Goal: Information Seeking & Learning: Learn about a topic

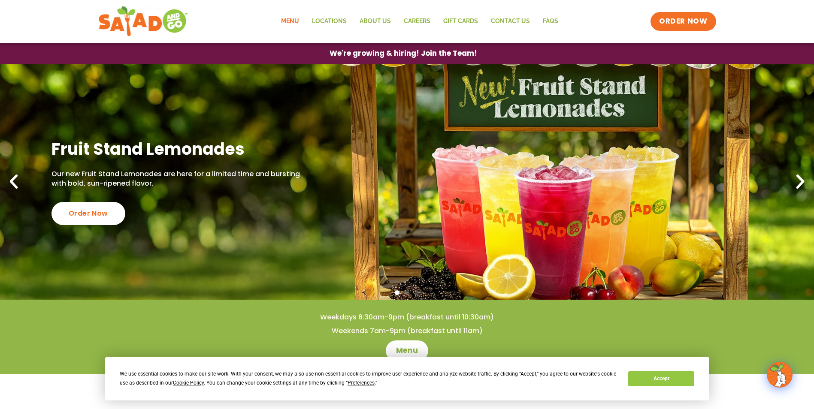
click at [298, 22] on link "Menu" at bounding box center [290, 22] width 31 height 20
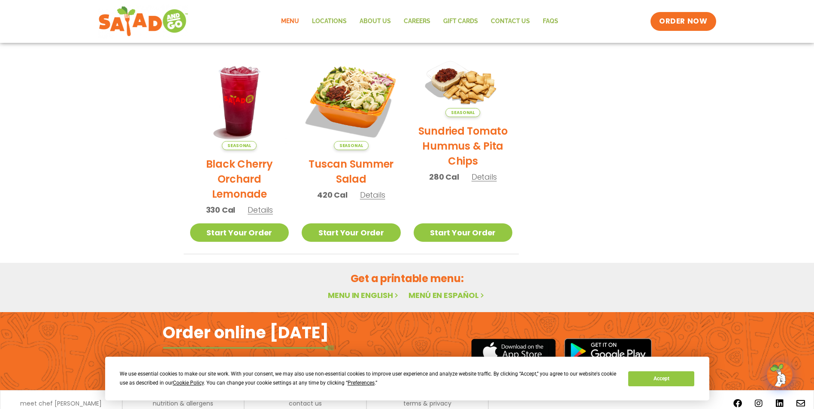
scroll to position [442, 0]
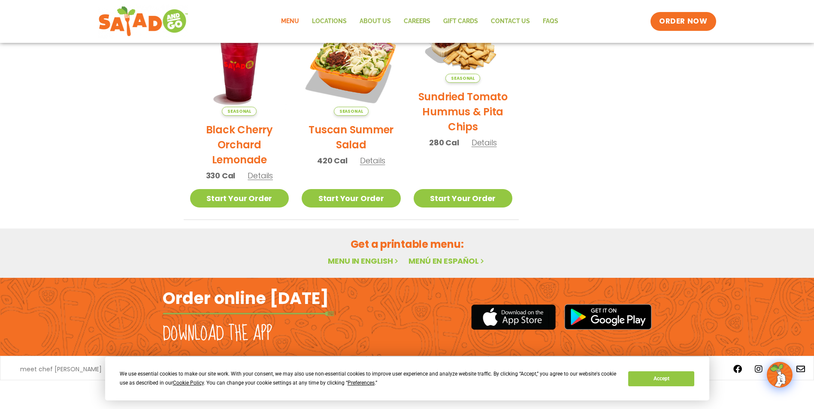
click at [366, 262] on link "Menu in English" at bounding box center [364, 261] width 72 height 11
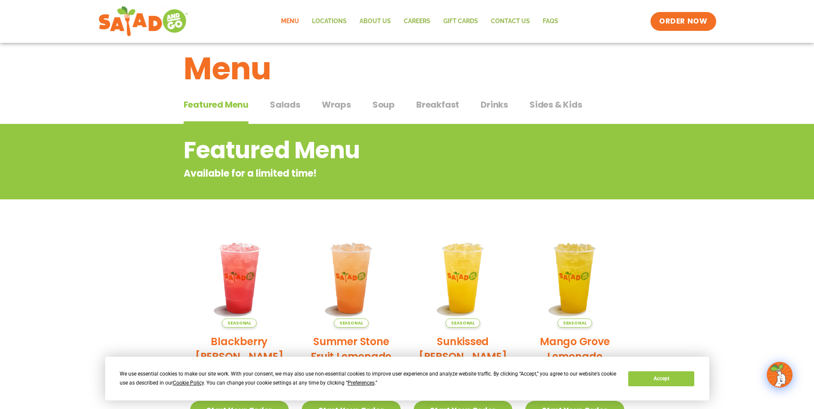
scroll to position [12, 0]
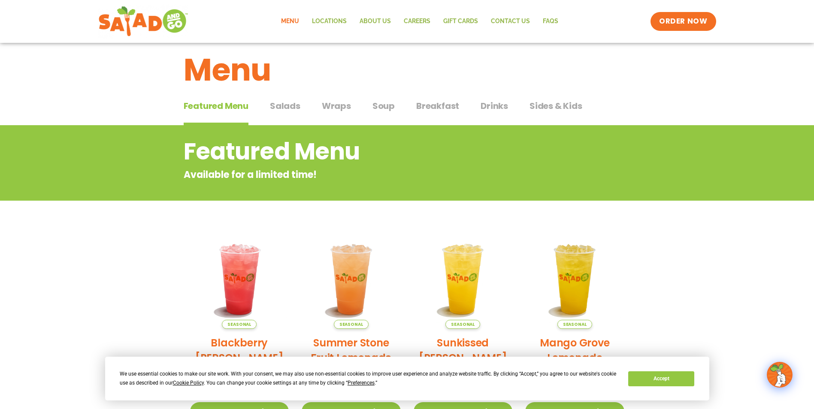
click at [279, 105] on span "Salads" at bounding box center [285, 106] width 30 height 13
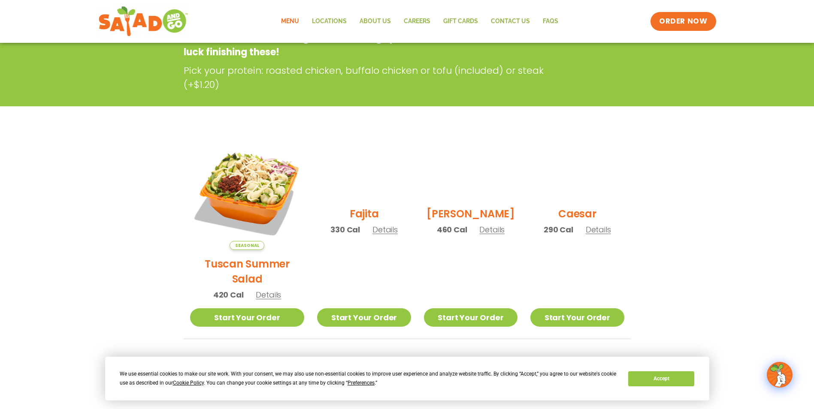
scroll to position [227, 0]
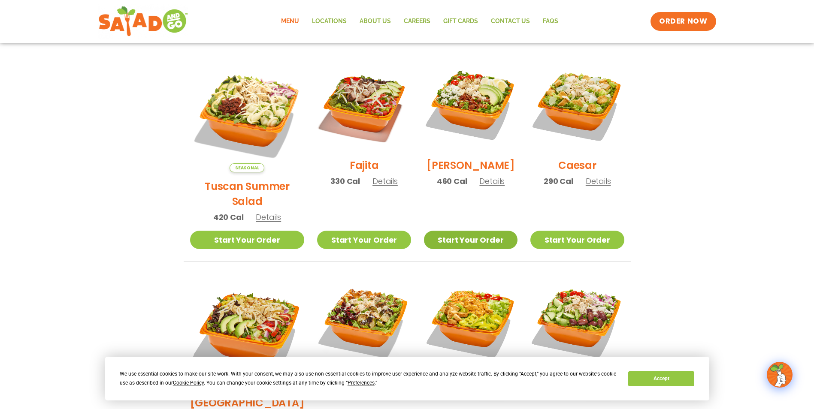
click at [475, 231] on link "Start Your Order" at bounding box center [471, 240] width 94 height 18
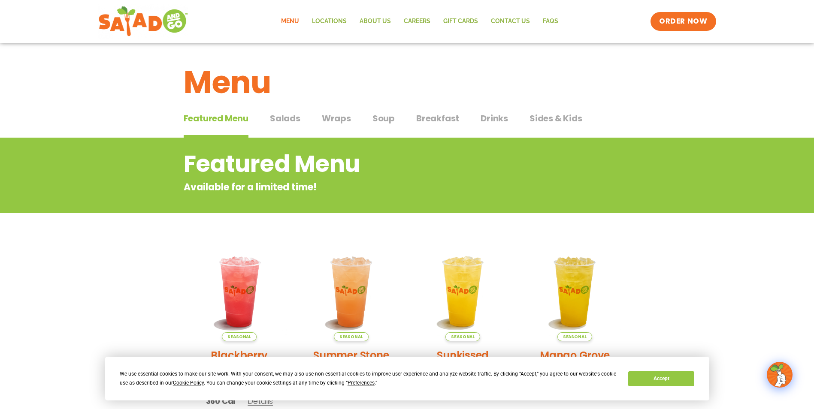
click at [291, 121] on span "Salads" at bounding box center [285, 118] width 30 height 13
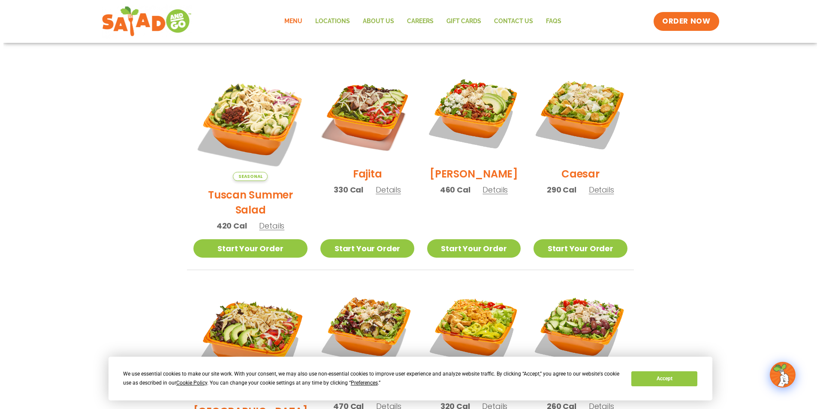
scroll to position [215, 0]
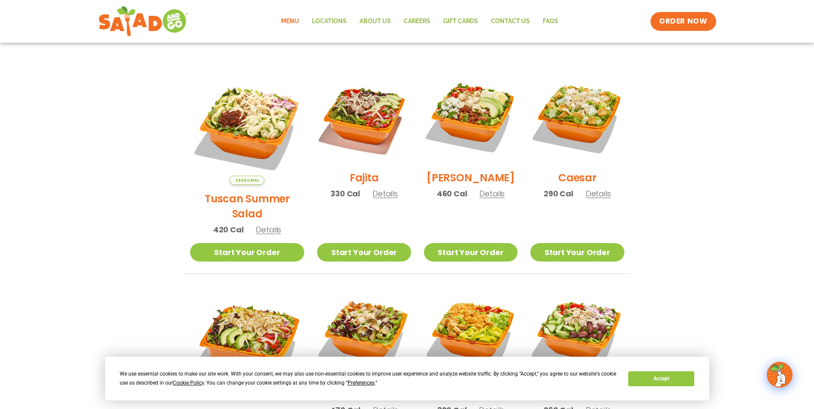
click at [493, 199] on span "Details" at bounding box center [491, 193] width 25 height 11
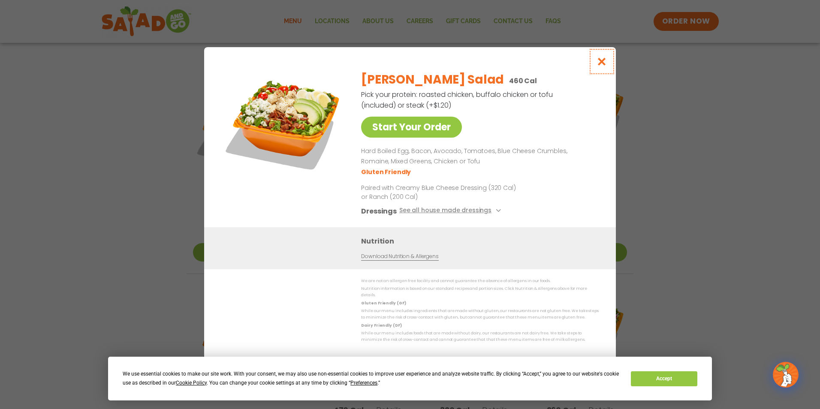
click at [602, 65] on icon "Close modal" at bounding box center [602, 61] width 11 height 9
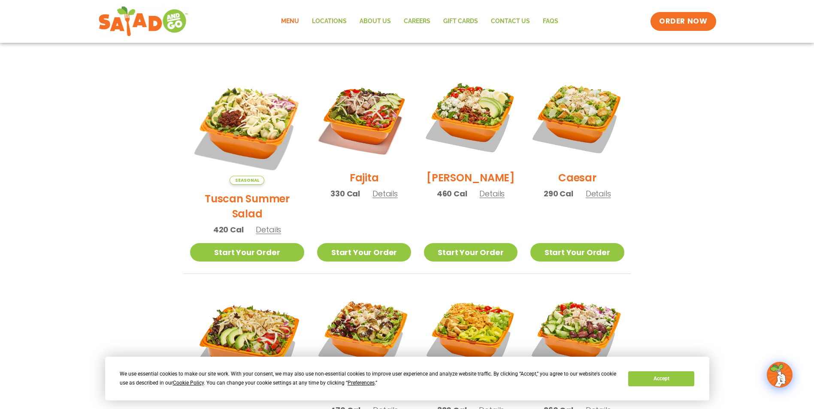
click at [593, 199] on span "Details" at bounding box center [598, 193] width 25 height 11
